Goal: Find specific page/section: Find specific page/section

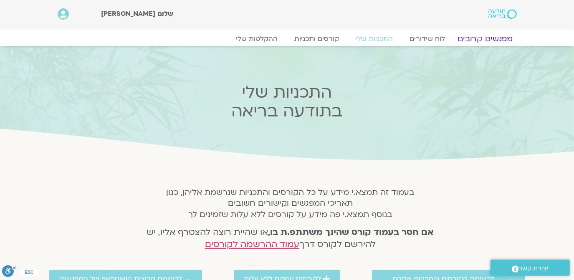
click at [487, 36] on link "מפגשים קרובים" at bounding box center [485, 39] width 76 height 10
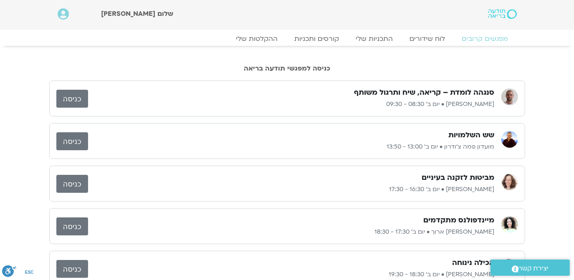
click at [71, 97] on link "כניסה" at bounding box center [72, 99] width 32 height 18
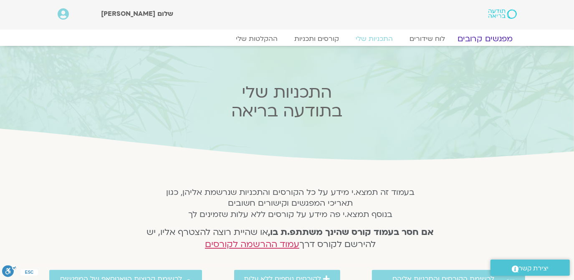
click at [493, 37] on link "מפגשים קרובים" at bounding box center [485, 39] width 76 height 10
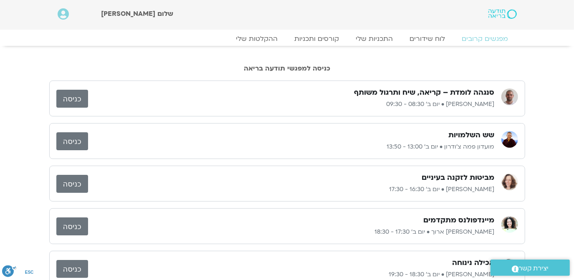
click at [66, 97] on link "כניסה" at bounding box center [72, 99] width 32 height 18
